Goal: Information Seeking & Learning: Understand process/instructions

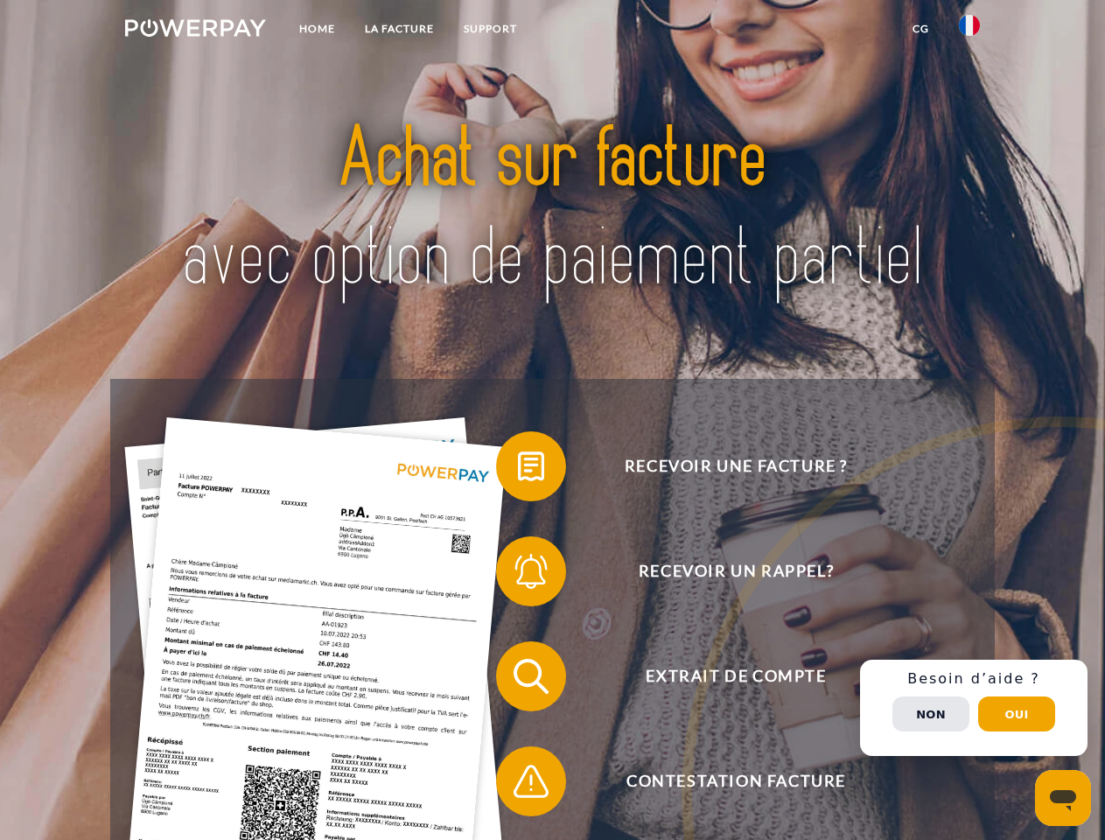
click at [195, 31] on img at bounding box center [195, 27] width 141 height 17
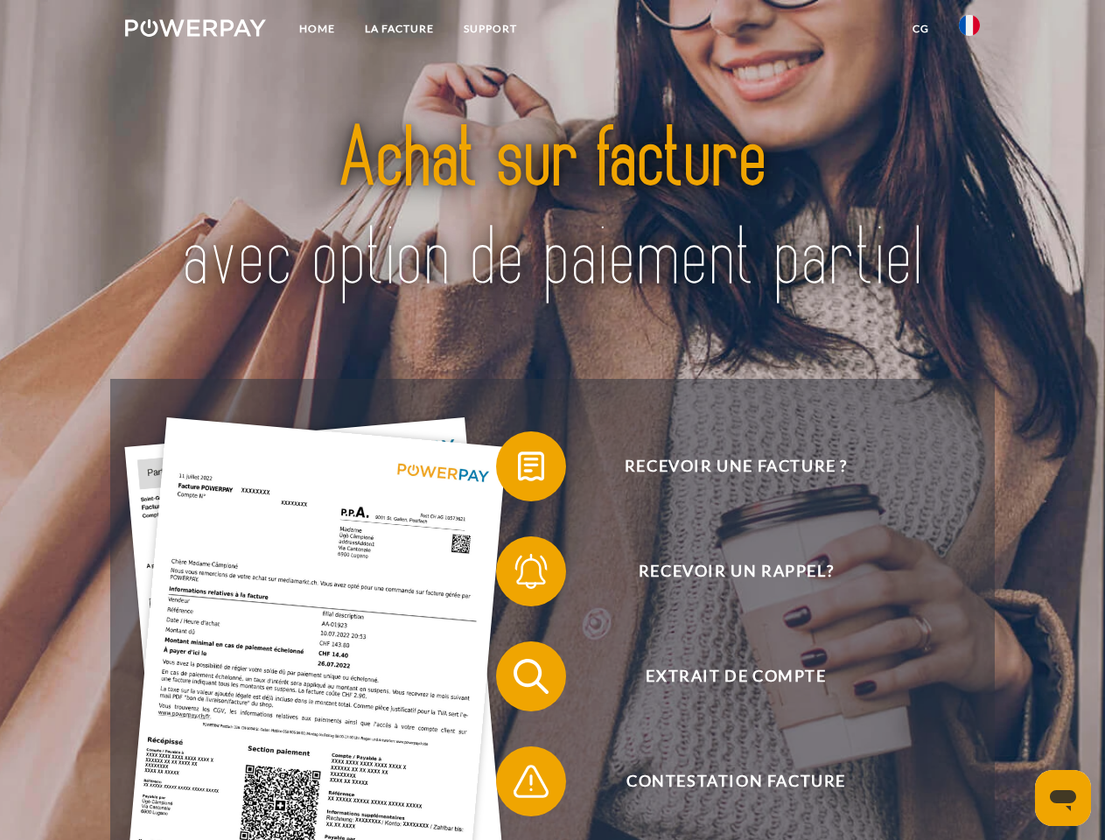
click at [969, 31] on img at bounding box center [969, 25] width 21 height 21
click at [920, 29] on link "CG" at bounding box center [921, 28] width 46 height 31
click at [518, 470] on span at bounding box center [504, 466] width 87 height 87
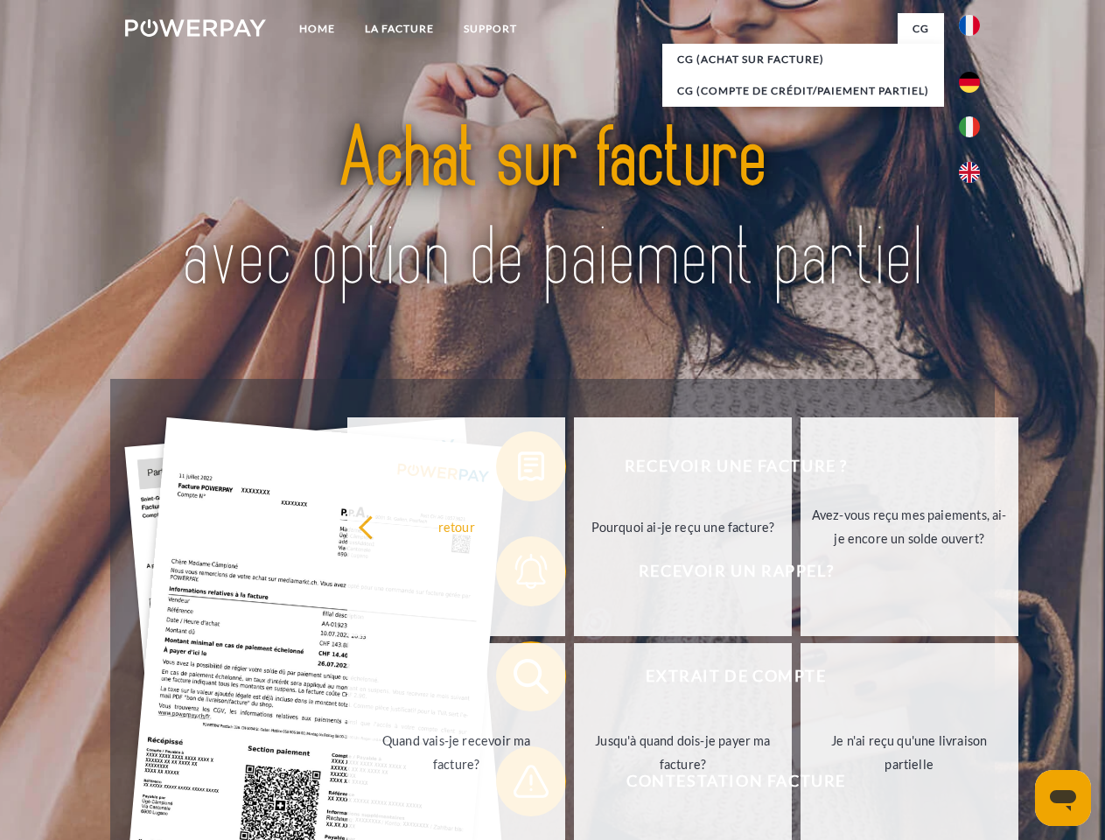
click at [518, 575] on div "Recevoir une facture ? Recevoir un rappel? Extrait de compte retour" at bounding box center [552, 729] width 884 height 700
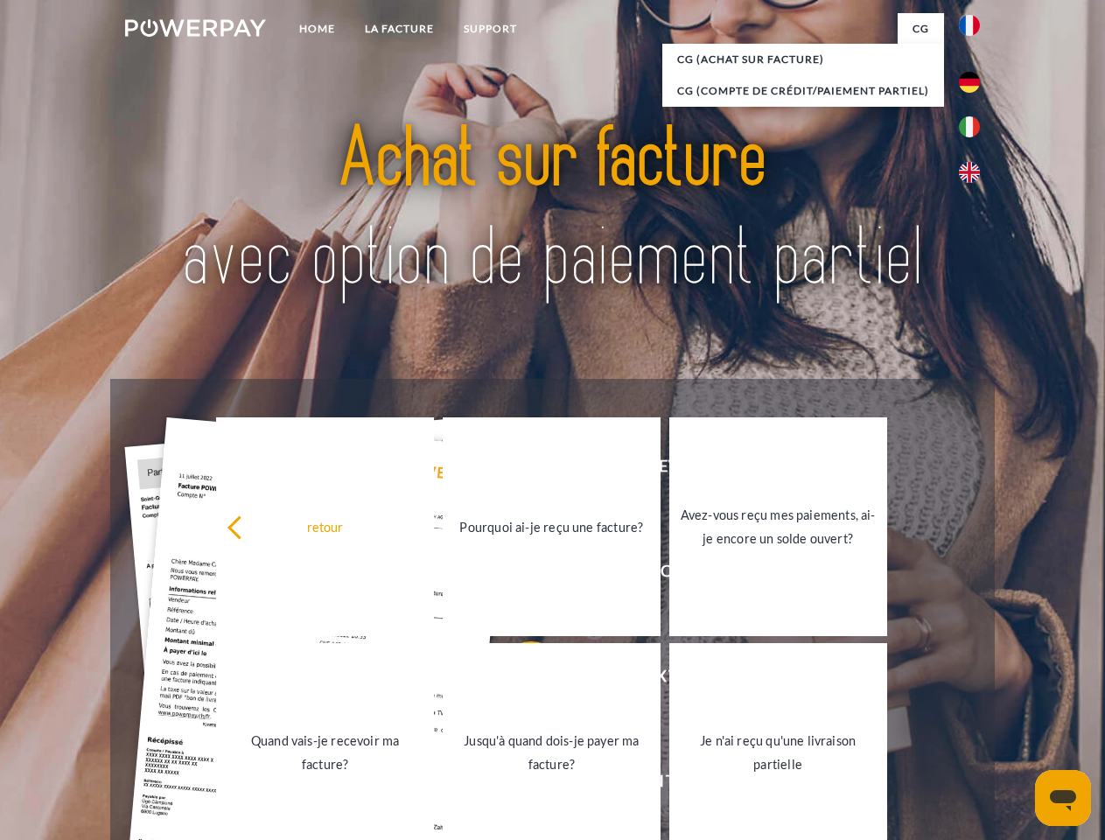
click at [518, 680] on link "Jusqu'à quand dois-je payer ma facture?" at bounding box center [552, 752] width 218 height 219
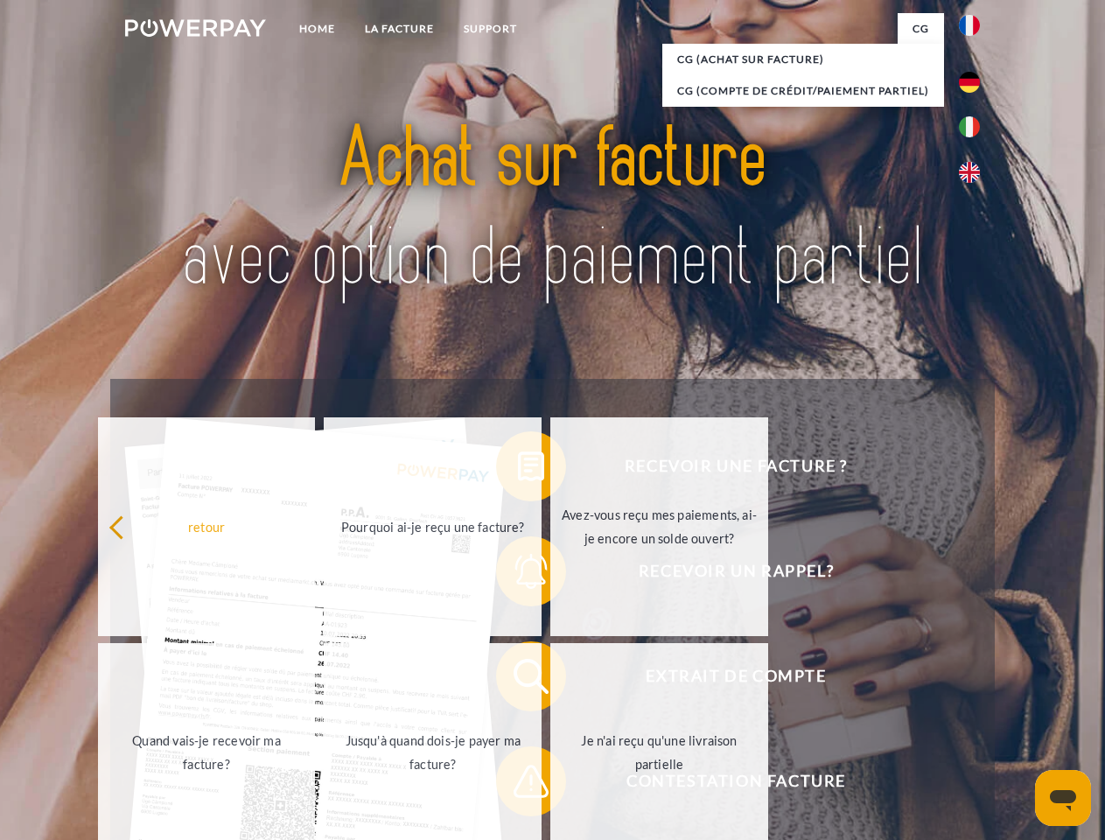
click at [518, 785] on span at bounding box center [504, 781] width 87 height 87
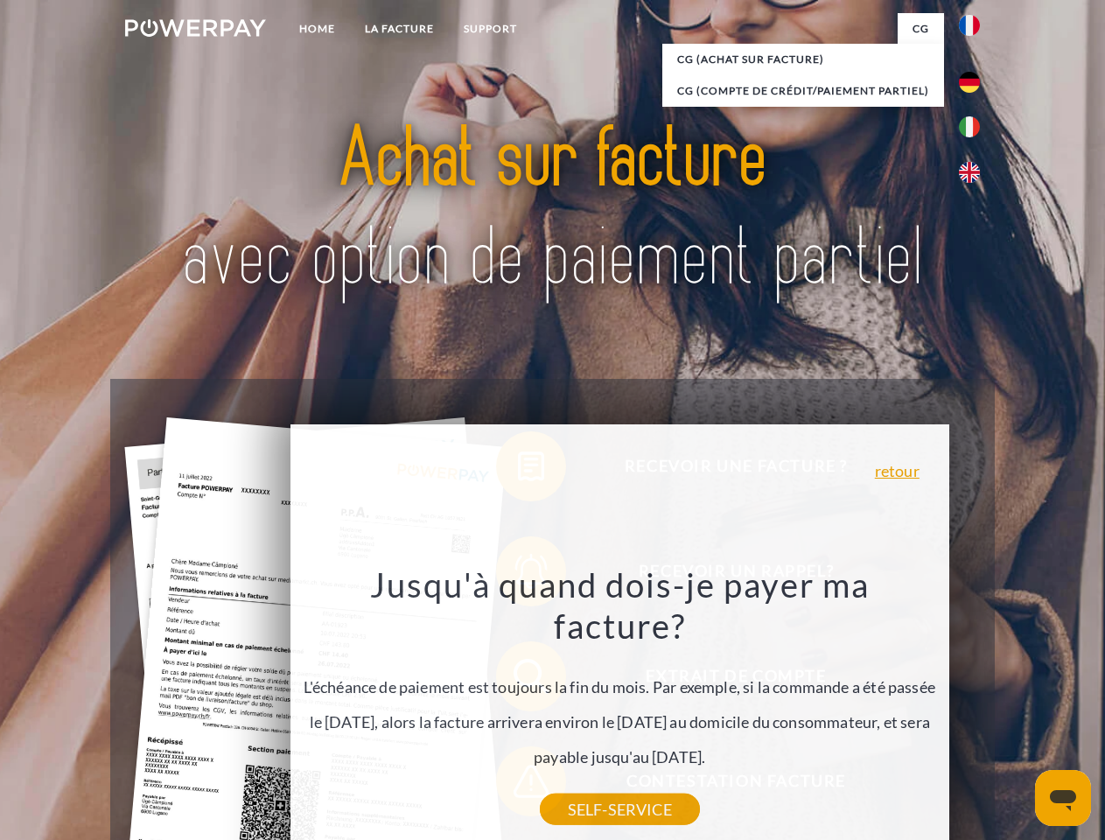
click at [974, 708] on div "Recevoir une facture ? Recevoir un rappel? Extrait de compte retour" at bounding box center [552, 729] width 884 height 700
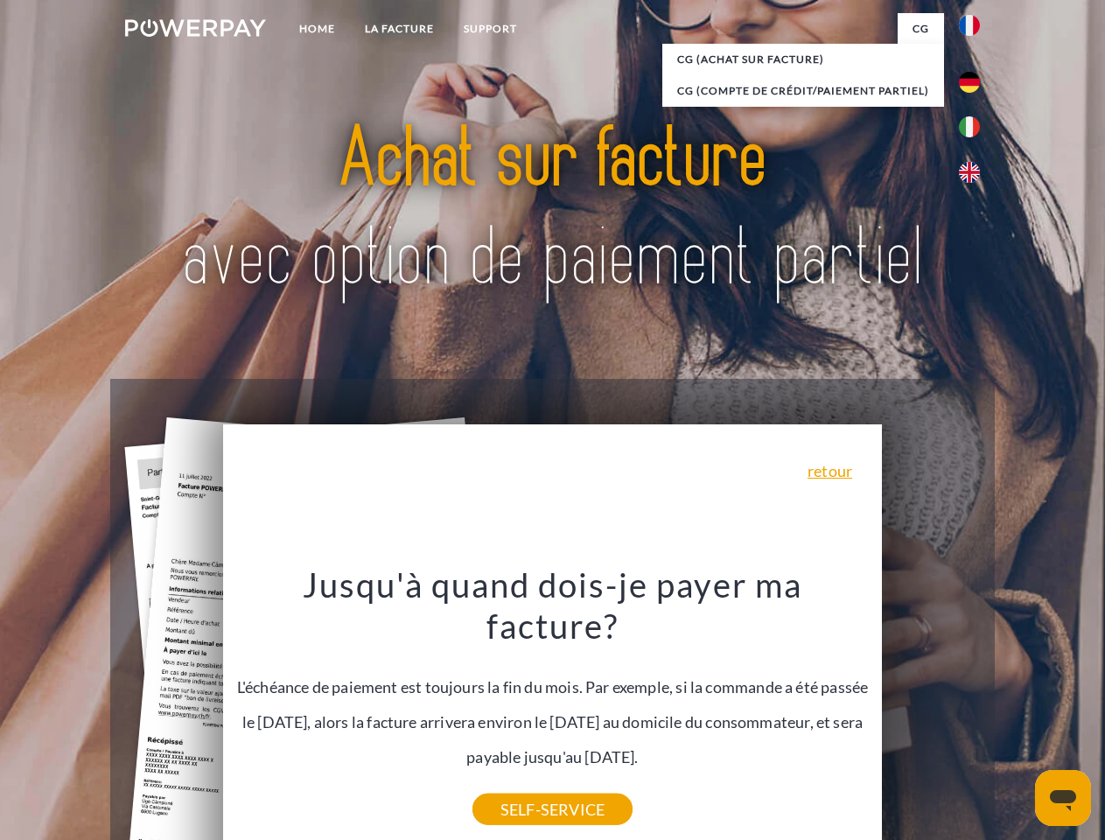
click at [931, 711] on span "Extrait de compte" at bounding box center [735, 676] width 429 height 70
click at [1017, 714] on header "Home LA FACTURE Support" at bounding box center [552, 604] width 1105 height 1208
